Goal: Information Seeking & Learning: Learn about a topic

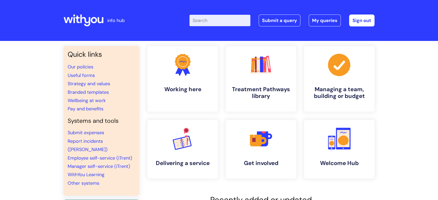
click at [223, 21] on input "Enter your search term here..." at bounding box center [219, 20] width 61 height 11
type input "qualifications"
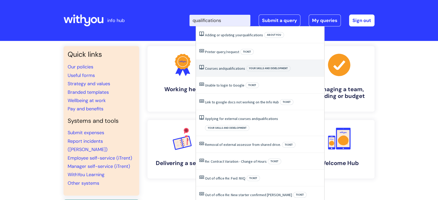
click at [227, 66] on li "Courses and qualifications Your skills and development" at bounding box center [260, 68] width 128 height 17
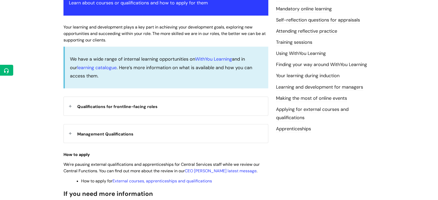
scroll to position [116, 0]
click at [71, 105] on div "Qualifications for frontline-facing roles" at bounding box center [166, 106] width 204 height 18
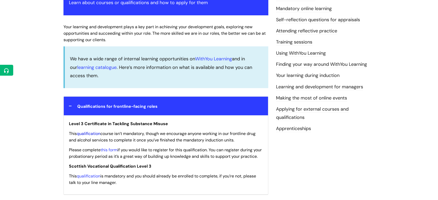
click at [94, 135] on link "qualification" at bounding box center [89, 133] width 24 height 5
click at [338, 161] on div "Courses and qualifications Modified on: [DATE] 12:43 PM Use this to Learn about…" at bounding box center [219, 160] width 319 height 424
